Goal: Task Accomplishment & Management: Use online tool/utility

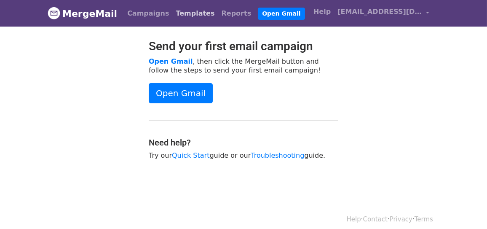
click at [189, 11] on link "Templates" at bounding box center [195, 13] width 46 height 17
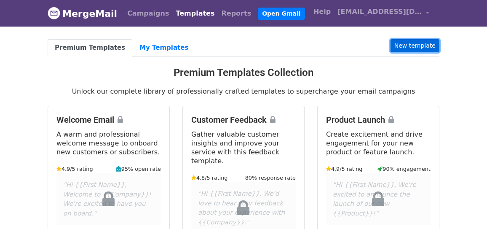
click at [420, 51] on link "New template" at bounding box center [415, 45] width 49 height 13
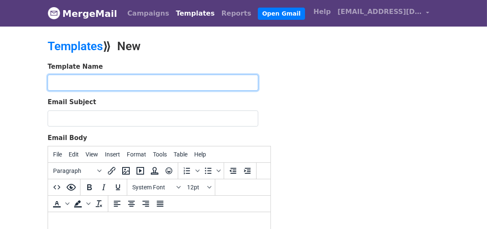
click at [182, 79] on input "text" at bounding box center [153, 83] width 211 height 16
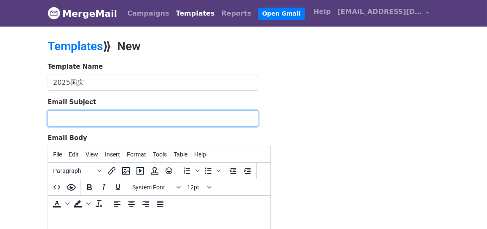
click at [121, 117] on input "Email Subject" at bounding box center [153, 118] width 211 height 16
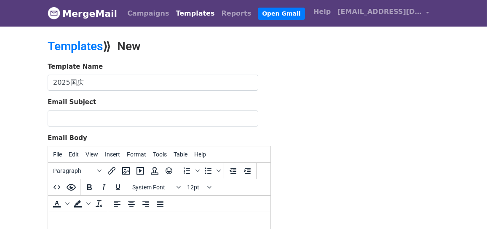
click at [487, 73] on html "MergeMail Campaigns Templates Reports Open Gmail Daily emails left: 50 Help con…" at bounding box center [243, 213] width 487 height 426
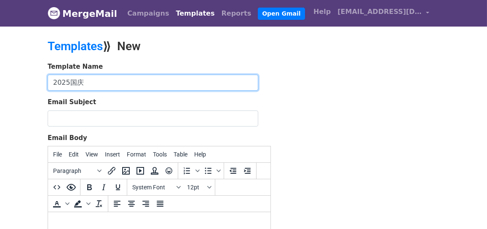
click at [79, 80] on input "2025国庆" at bounding box center [153, 83] width 211 height 16
type input "2025国庆邀请函"
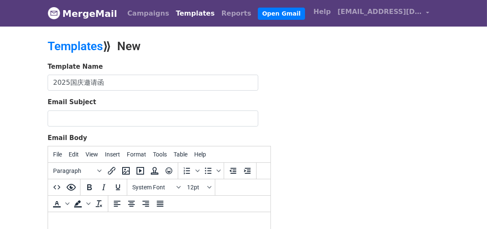
click at [473, 66] on body "MergeMail Campaigns Templates Reports Open Gmail Daily emails left: 50 Help con…" at bounding box center [243, 196] width 487 height 392
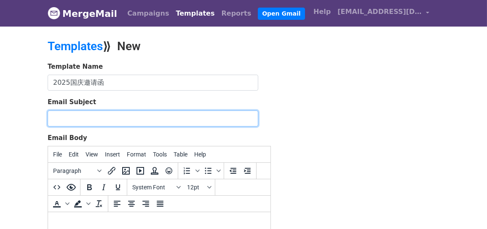
click at [75, 114] on input "Email Subject" at bounding box center [153, 118] width 211 height 16
paste input "Invitación a la Recepción con motivo del 76° Aniversario de la Fundación de la …"
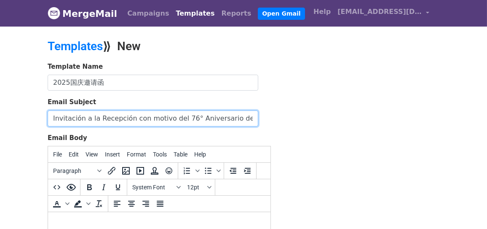
scroll to position [0, 132]
drag, startPoint x: 85, startPoint y: 118, endPoint x: 80, endPoint y: 118, distance: 4.7
click at [81, 118] on input "Invitación a la Recepción con motivo del 76° Aniversario de la Fundación de la …" at bounding box center [153, 118] width 211 height 16
type input "Invitación a la Recepción con motivo del 76° Aniversario de la Fundación de la …"
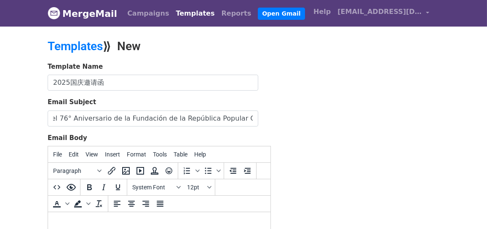
scroll to position [0, 0]
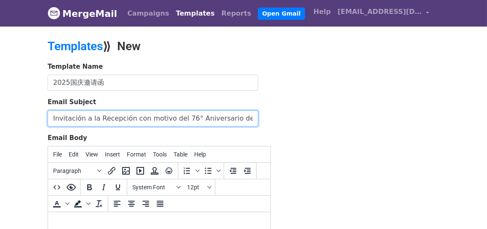
click at [133, 118] on input "Invitación a la Recepción con motivo del 76° Aniversario de la Fundación de la …" at bounding box center [153, 118] width 211 height 16
drag, startPoint x: 211, startPoint y: 117, endPoint x: 158, endPoint y: 117, distance: 52.7
click at [158, 117] on input "Invitación a la Recepción con motivo del 76° Aniversario de la Fundación de la …" at bounding box center [153, 118] width 211 height 16
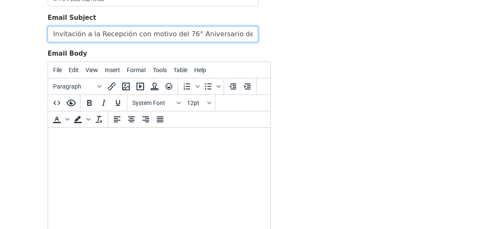
scroll to position [126, 0]
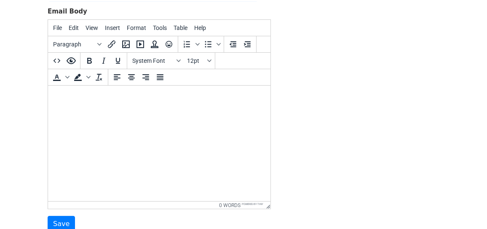
click at [104, 217] on form "Template Name 2025国庆邀请函 Email Subject Invitación a la Recepción con motivo del …" at bounding box center [159, 84] width 223 height 297
click at [72, 103] on html at bounding box center [159, 97] width 222 height 23
paste body
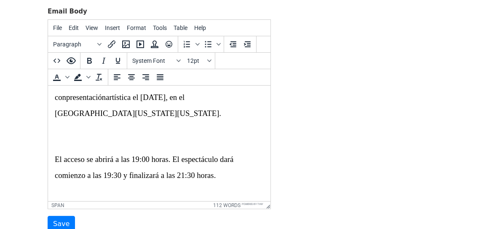
scroll to position [0, 0]
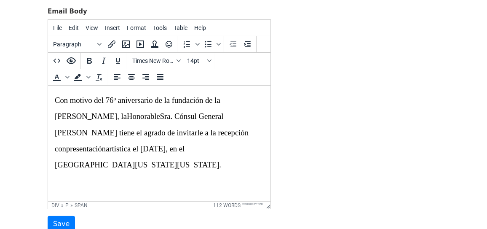
click at [55, 100] on span "Con motivo del 76º aniversario de la fundación de la República Popular China, l…" at bounding box center [151, 132] width 194 height 73
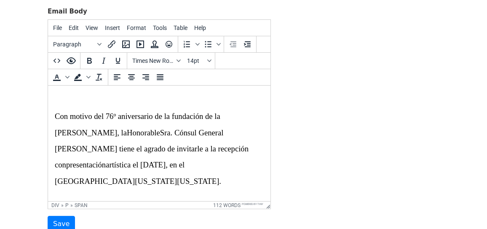
click at [451, 35] on body "MergeMail Campaigns Templates Reports Open Gmail Daily emails left: 50 Help con…" at bounding box center [243, 70] width 487 height 392
click at [74, 92] on p "Con motivo del 76º aniversario de la fundación de la República Popular China, l…" at bounding box center [158, 140] width 209 height 97
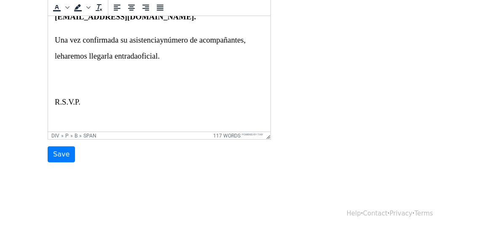
scroll to position [280, 0]
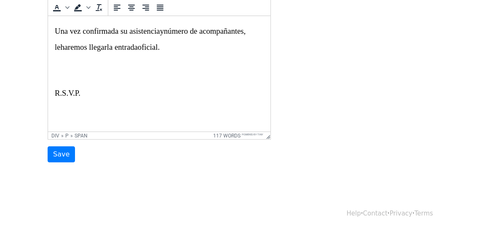
click at [89, 95] on p "R.S.V.P ." at bounding box center [158, 93] width 209 height 16
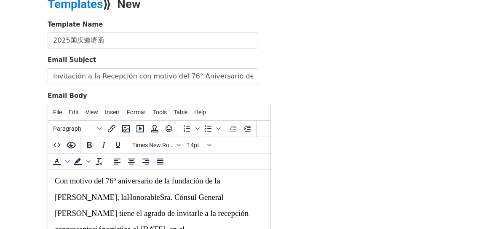
scroll to position [0, 0]
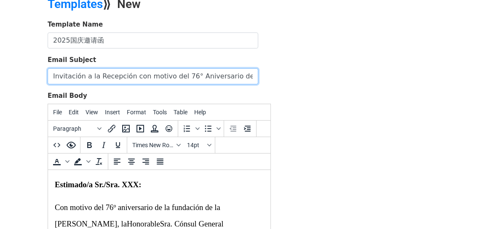
click at [106, 74] on input "Invitación a la Recepción con motivo del 76° Aniversario de la Fundación de la …" at bounding box center [153, 76] width 211 height 16
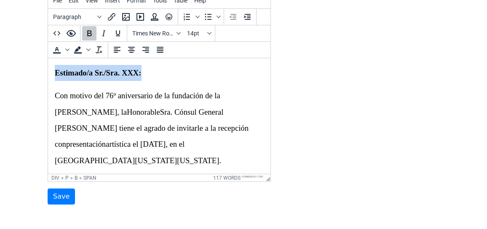
drag, startPoint x: 149, startPoint y: 71, endPoint x: 54, endPoint y: 70, distance: 95.2
click at [54, 70] on p "Estimado/a Sr./Sra. XXX:" at bounding box center [158, 73] width 209 height 16
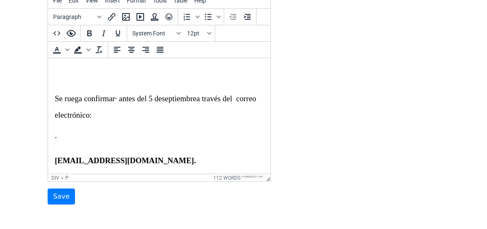
scroll to position [169, 0]
click at [117, 96] on span "Se ruega confirmar antes del 5 de" at bounding box center [107, 98] width 107 height 9
click at [198, 216] on body "MergeMail Campaigns Templates Reports Open Gmail Daily emails left: 50 Help con…" at bounding box center [243, 42] width 487 height 392
click at [115, 98] on del at bounding box center [116, 98] width 2 height 9
click at [115, 99] on del at bounding box center [116, 98] width 2 height 9
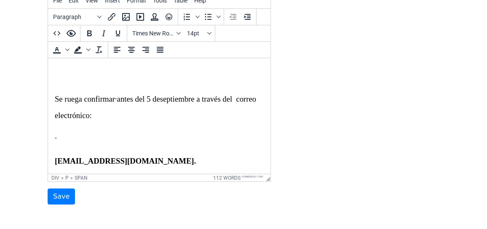
click at [118, 97] on span "Se ruega confirmar antes del 5 de" at bounding box center [106, 98] width 105 height 9
click at [64, 135] on p at bounding box center [158, 138] width 209 height 16
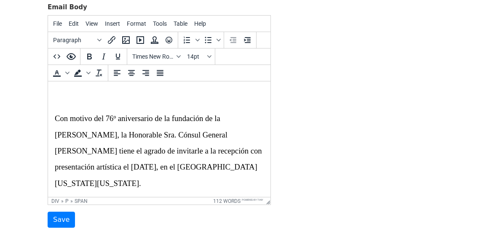
scroll to position [70, 0]
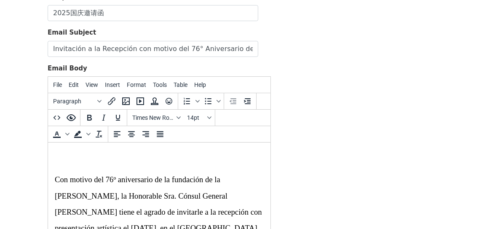
click at [111, 151] on p at bounding box center [158, 157] width 209 height 16
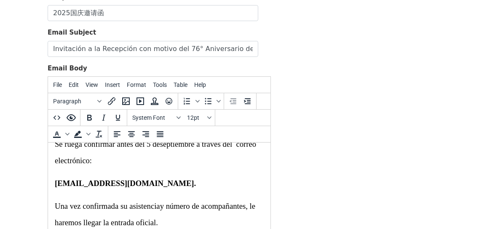
scroll to position [211, 0]
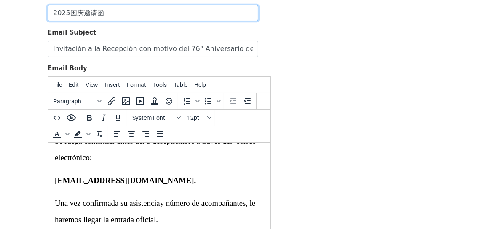
click at [104, 14] on input "2025国庆邀请函" at bounding box center [153, 13] width 211 height 16
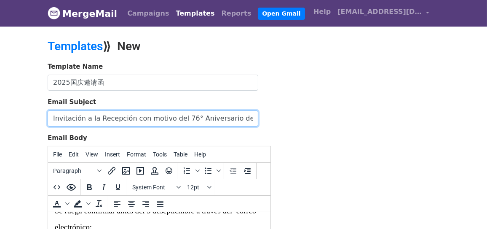
drag, startPoint x: 84, startPoint y: 118, endPoint x: 40, endPoint y: 112, distance: 44.6
click at [40, 112] on body "MergeMail Campaigns Templates Reports Open Gmail Daily emails left: 50 Help con…" at bounding box center [243, 196] width 487 height 392
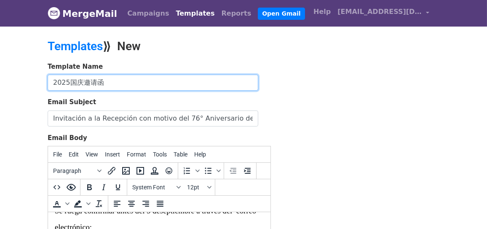
drag, startPoint x: 109, startPoint y: 80, endPoint x: 70, endPoint y: 81, distance: 38.8
click at [70, 82] on input "2025国庆邀请函" at bounding box center [153, 83] width 211 height 16
paste input "Invitación"
click at [68, 80] on input "2025Invitación" at bounding box center [153, 83] width 211 height 16
click at [118, 80] on input "2025 Invitación" at bounding box center [153, 83] width 211 height 16
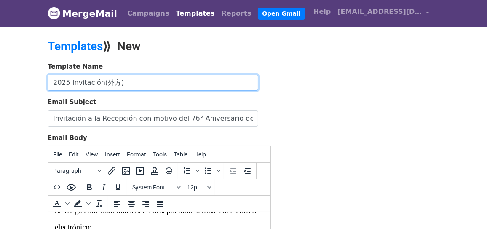
click at [102, 82] on input "2025 Invitación(外方)" at bounding box center [153, 83] width 211 height 16
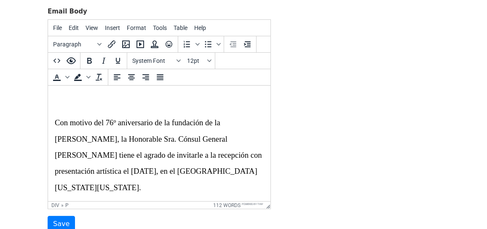
type input "2025 Invitación (外方)"
click at [106, 127] on p "Con motivo del 76º aniversario de la fundación de la República Popular China, l…" at bounding box center [158, 155] width 209 height 81
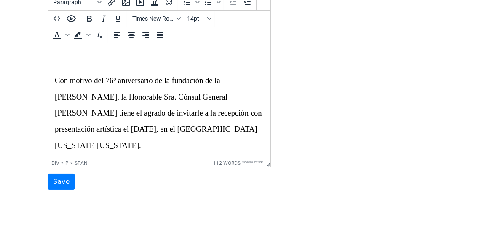
scroll to position [126, 0]
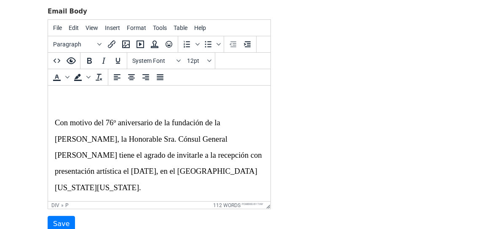
click at [76, 107] on p at bounding box center [158, 100] width 209 height 16
click at [54, 122] on span "Con motivo del 76º aniversario de la fundación de la República Popular China, l…" at bounding box center [157, 154] width 207 height 73
click at [64, 218] on input "Save" at bounding box center [61, 224] width 27 height 16
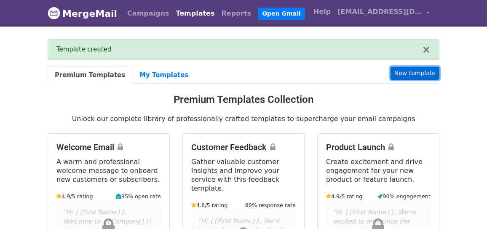
click at [419, 73] on link "New template" at bounding box center [415, 73] width 49 height 13
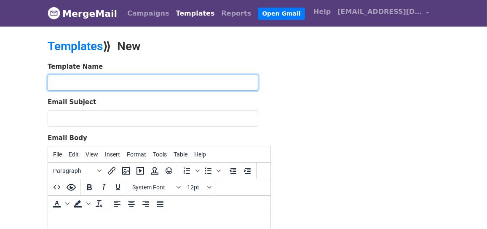
click at [66, 75] on input "text" at bounding box center [153, 83] width 211 height 16
type input "2025 国庆邀请函（中方）"
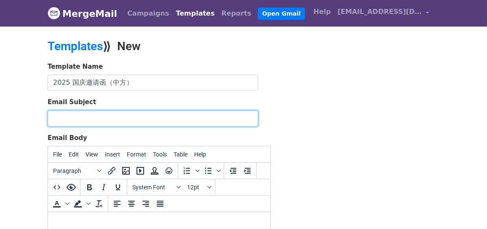
click at [63, 115] on input "Email Subject" at bounding box center [153, 118] width 211 height 16
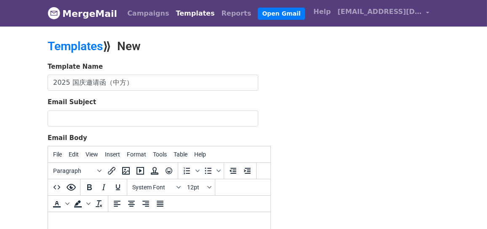
click at [64, 109] on div "Email Subject" at bounding box center [159, 111] width 223 height 29
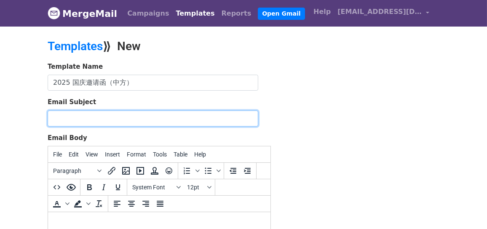
click at [57, 114] on input "Email Subject" at bounding box center [153, 118] width 211 height 16
paste input "中华人民共和国成立76周年招待会邀请函"
click at [134, 115] on input "中华人民共和国成立76周年招待会邀请函" at bounding box center [153, 118] width 211 height 16
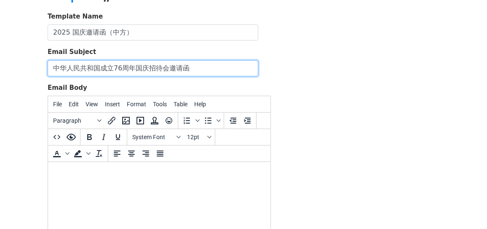
scroll to position [84, 0]
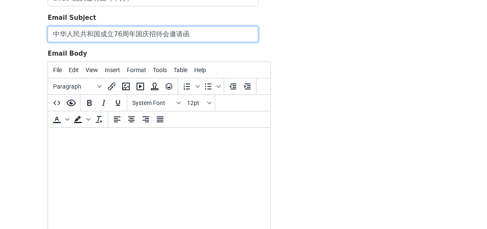
type input "中华人民共和国成立76周年国庆招待会邀请函"
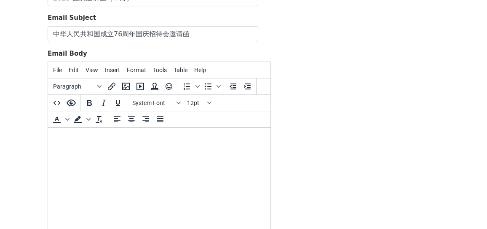
click at [451, 37] on body "MergeMail Campaigns Templates Reports Open Gmail Daily emails left: 50 Help [EM…" at bounding box center [243, 112] width 487 height 392
click at [69, 150] on html at bounding box center [159, 139] width 222 height 23
paste body
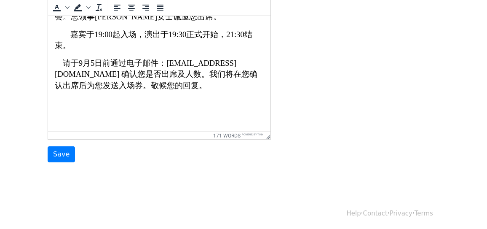
scroll to position [126, 0]
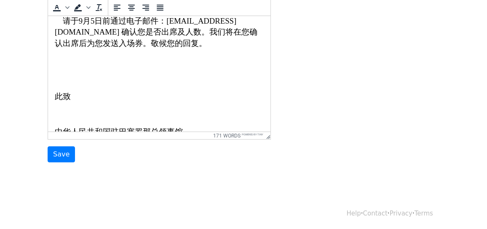
click at [60, 67] on body "为庆祝中华人民共和国成立七十六周年，[DEMOGRAPHIC_DATA]驻巴塞罗那总领馆谨订于二〇二五年九月二十日（星期六）晚在[GEOGRAPHIC_DAT…" at bounding box center [158, 24] width 209 height 257
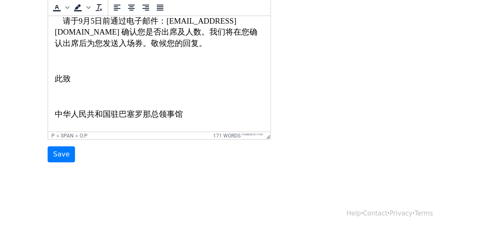
click at [68, 98] on p at bounding box center [158, 96] width 209 height 11
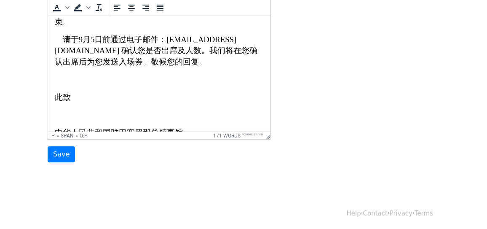
scroll to position [95, 0]
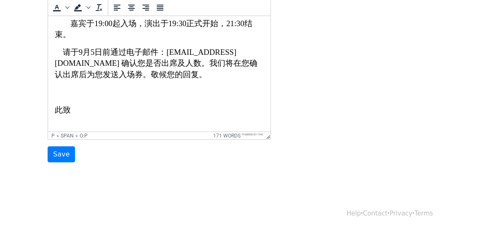
click at [50, 95] on html "为庆祝中华人民共和国成立七十六周年，[DEMOGRAPHIC_DATA]驻巴塞罗那总领馆谨订于二〇二五年九月二十日（星期六）晚在[GEOGRAPHIC_DAT…" at bounding box center [159, 47] width 222 height 253
click at [55, 98] on body "为庆祝中华人民共和国成立七十六周年，[DEMOGRAPHIC_DATA]驻巴塞罗那总领馆谨订于二〇二五年九月二十日（星期六）晚在[GEOGRAPHIC_DAT…" at bounding box center [158, 48] width 209 height 240
click at [58, 87] on p at bounding box center [158, 92] width 209 height 11
click at [59, 84] on body "为庆祝中华人民共和国成立七十六周年，[DEMOGRAPHIC_DATA]驻巴塞罗那总领馆谨订于二〇二五年九月二十日（星期六）晚在[GEOGRAPHIC_DAT…" at bounding box center [158, 48] width 209 height 240
click at [61, 83] on body "为庆祝中华人民共和国成立七十六周年，[DEMOGRAPHIC_DATA]驻巴塞罗那总领馆谨订于二〇二五年九月二十日（星期六）晚在[GEOGRAPHIC_DAT…" at bounding box center [158, 48] width 209 height 240
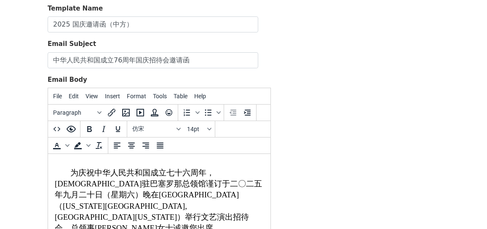
scroll to position [196, 0]
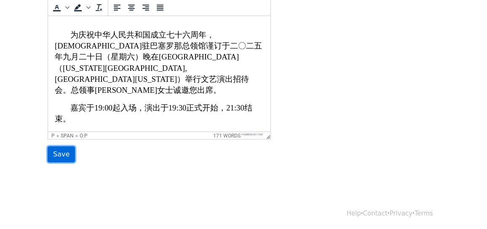
click at [61, 152] on input "Save" at bounding box center [61, 154] width 27 height 16
